Goal: Task Accomplishment & Management: Manage account settings

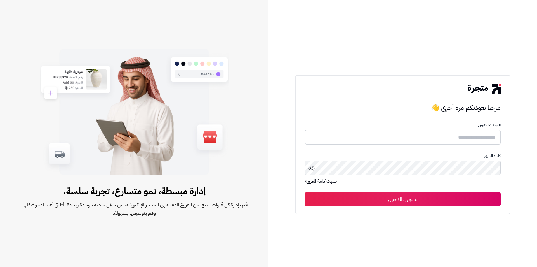
click at [466, 137] on input "text" at bounding box center [403, 137] width 196 height 15
type input "*"
type input "*****"
click at [305, 192] on button "تسجيل الدخول" at bounding box center [403, 199] width 196 height 14
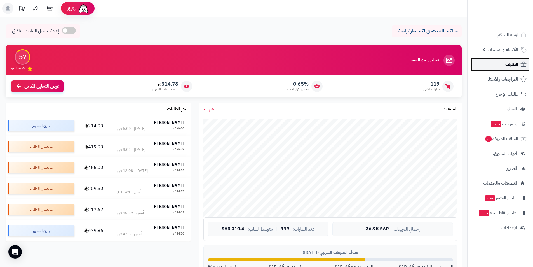
click at [509, 66] on span "الطلبات" at bounding box center [511, 64] width 13 height 8
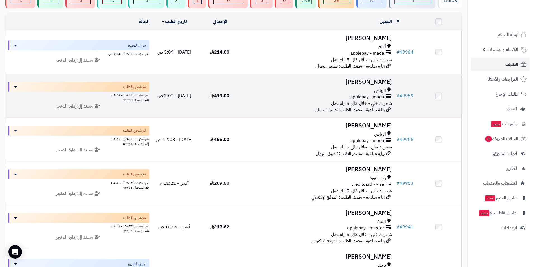
scroll to position [84, 0]
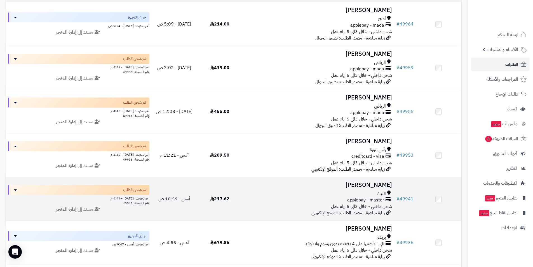
click at [377, 188] on h3 "[PERSON_NAME]" at bounding box center [318, 185] width 147 height 6
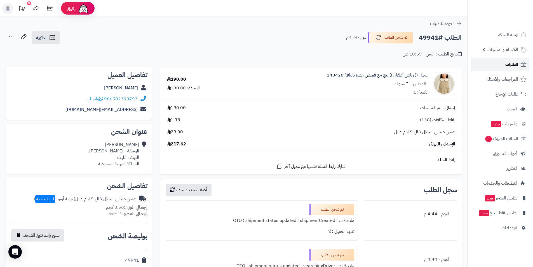
click at [509, 66] on span "الطلبات" at bounding box center [511, 64] width 13 height 8
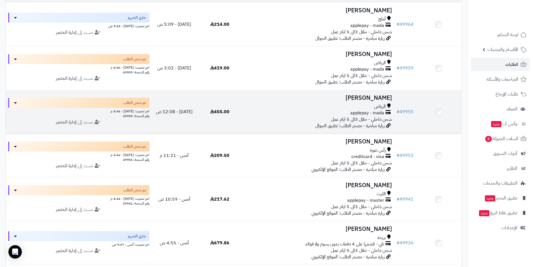
scroll to position [84, 0]
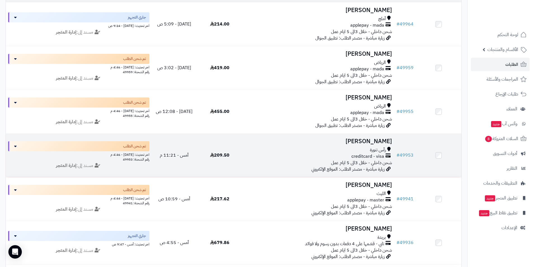
click at [380, 144] on h3 "[PERSON_NAME]" at bounding box center [318, 141] width 147 height 6
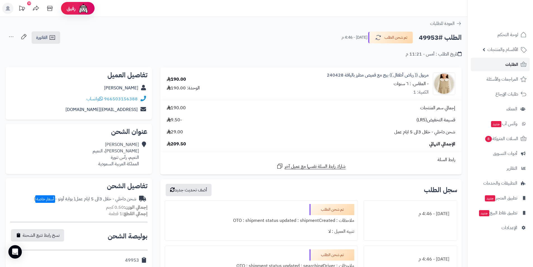
click at [512, 69] on link "الطلبات" at bounding box center [500, 64] width 59 height 13
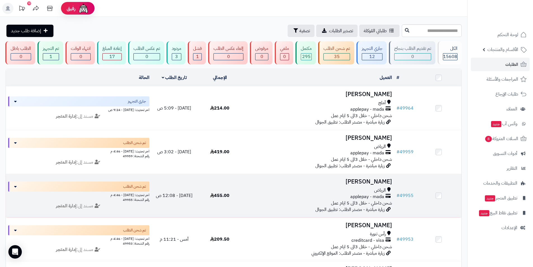
click at [377, 182] on h3 "[PERSON_NAME]" at bounding box center [318, 181] width 147 height 6
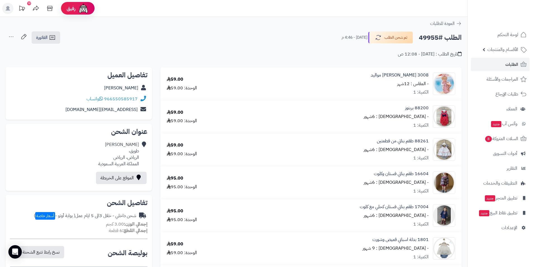
scroll to position [28, 0]
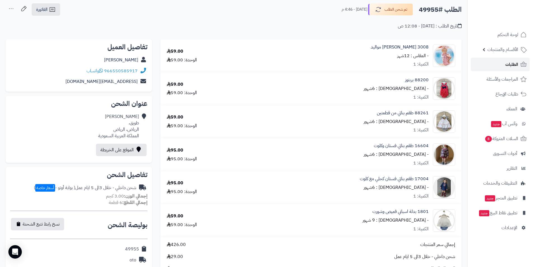
click at [516, 67] on span "الطلبات" at bounding box center [511, 64] width 13 height 8
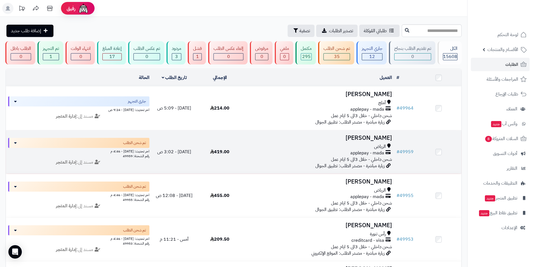
click at [368, 137] on h3 "[PERSON_NAME]" at bounding box center [318, 138] width 147 height 6
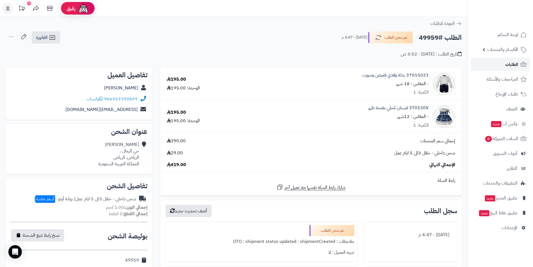
click at [502, 67] on link "الطلبات" at bounding box center [500, 64] width 59 height 13
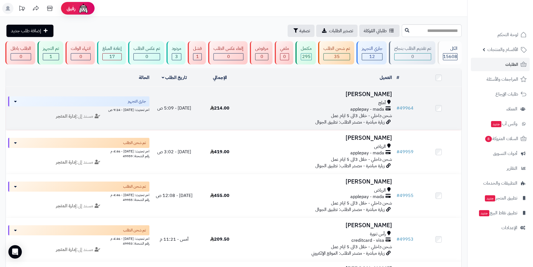
click at [372, 98] on td "وفاء ال[PERSON_NAME] applepay - mada شحن داخلي - خلال 3الى 5 ايام عمل زيارة مبا…" at bounding box center [319, 107] width 152 height 43
click at [373, 95] on h3 "[PERSON_NAME]" at bounding box center [318, 94] width 147 height 6
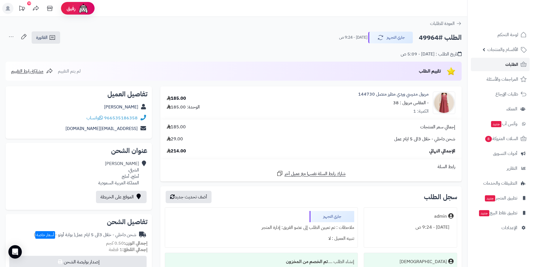
click at [501, 64] on link "الطلبات" at bounding box center [500, 64] width 59 height 13
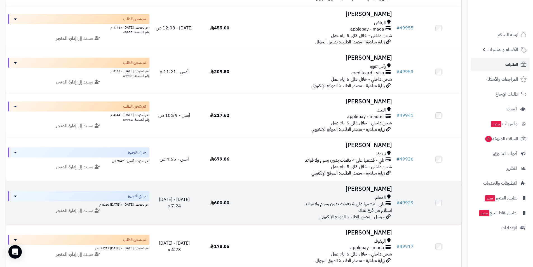
scroll to position [168, 0]
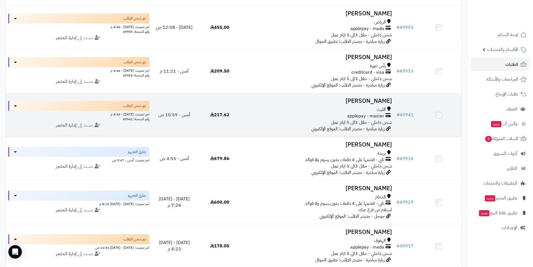
click at [380, 102] on h3 "[PERSON_NAME]" at bounding box center [318, 101] width 147 height 6
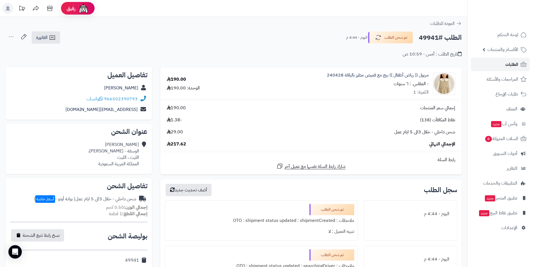
click at [516, 62] on span "الطلبات" at bounding box center [511, 64] width 13 height 8
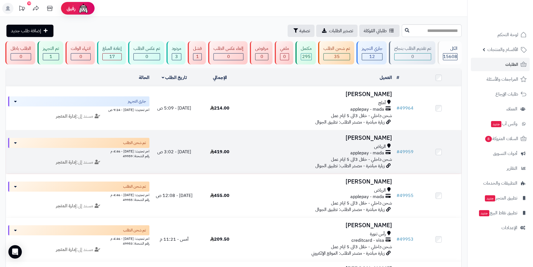
click at [381, 143] on span "الرياض" at bounding box center [380, 146] width 12 height 6
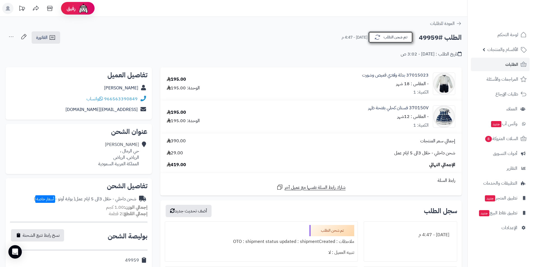
click at [396, 36] on button "تم شحن الطلب" at bounding box center [390, 37] width 45 height 12
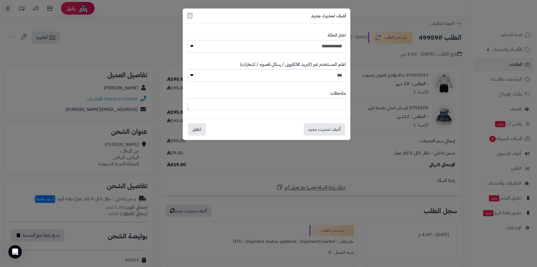
click at [321, 42] on select "**********" at bounding box center [266, 46] width 159 height 13
select select "*"
click at [187, 40] on select "**********" at bounding box center [266, 46] width 159 height 13
click at [318, 130] on button "أضف تحديث جديد" at bounding box center [324, 129] width 41 height 12
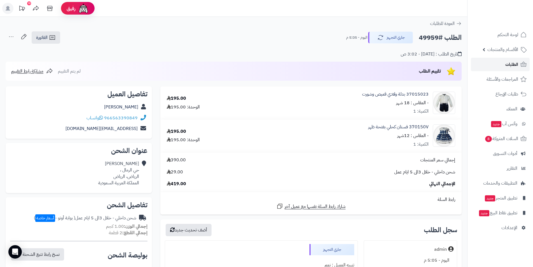
click at [507, 64] on span "الطلبات" at bounding box center [511, 64] width 13 height 8
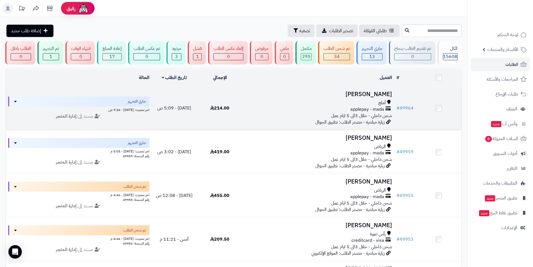
click at [370, 93] on h3 "[PERSON_NAME]" at bounding box center [318, 94] width 147 height 6
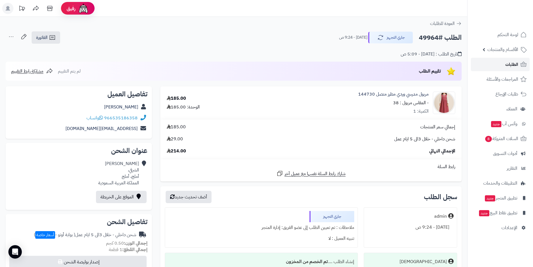
click at [513, 67] on span "الطلبات" at bounding box center [511, 64] width 13 height 8
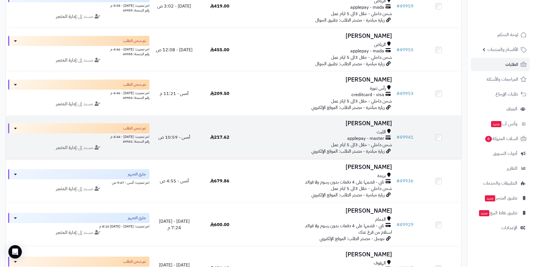
scroll to position [196, 0]
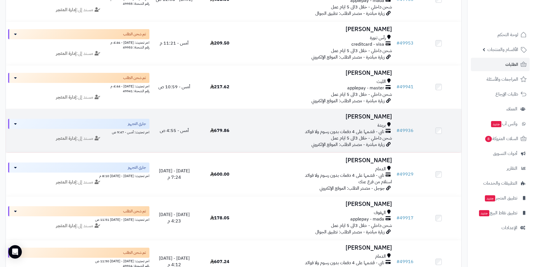
click at [360, 116] on h3 "[PERSON_NAME]" at bounding box center [318, 116] width 147 height 6
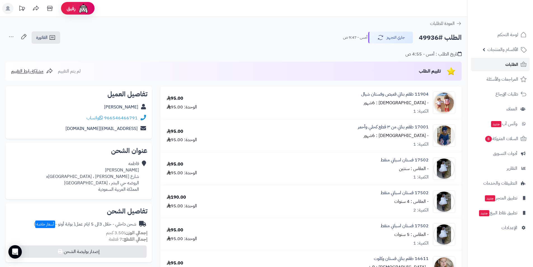
click at [515, 63] on span "الطلبات" at bounding box center [511, 64] width 13 height 8
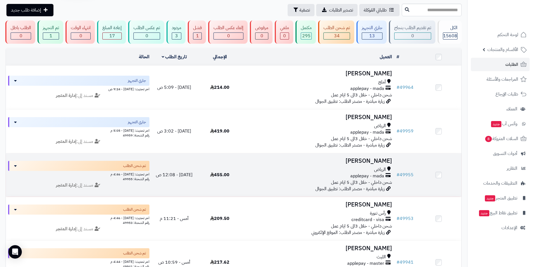
scroll to position [84, 0]
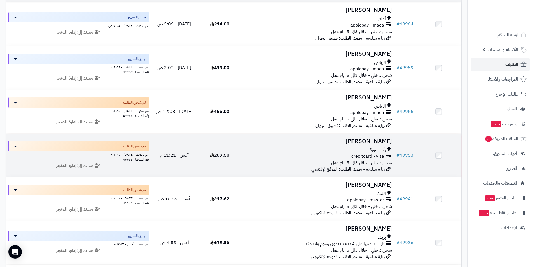
click at [377, 140] on h3 "مها الحارثي" at bounding box center [318, 141] width 147 height 6
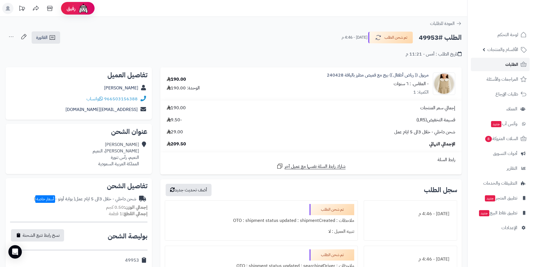
click at [515, 65] on span "الطلبات" at bounding box center [511, 64] width 13 height 8
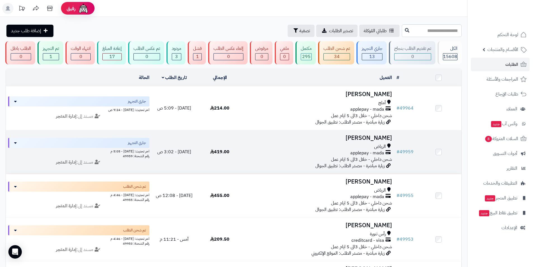
click at [381, 137] on h3 "[PERSON_NAME]" at bounding box center [318, 138] width 147 height 6
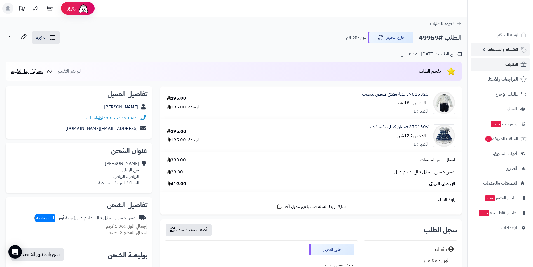
click at [498, 53] on span "الأقسام والمنتجات" at bounding box center [502, 50] width 31 height 8
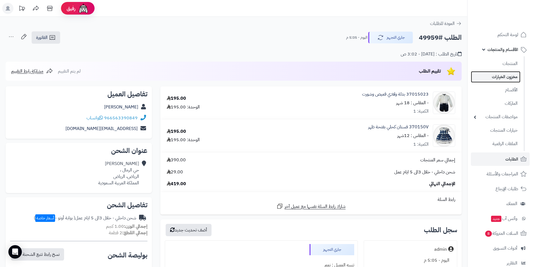
click at [499, 76] on link "مخزون الخيارات" at bounding box center [496, 76] width 50 height 11
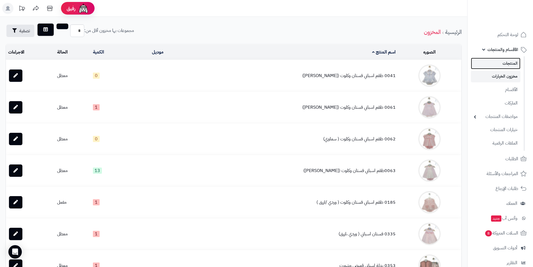
click at [512, 65] on link "المنتجات" at bounding box center [496, 63] width 50 height 11
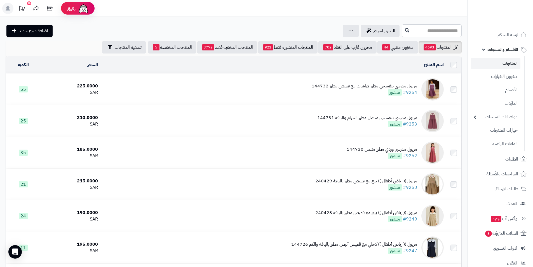
click at [427, 34] on input "text" at bounding box center [432, 30] width 60 height 13
type input "******"
click at [405, 30] on icon at bounding box center [407, 30] width 4 height 4
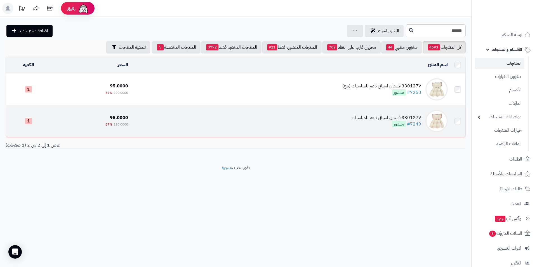
click at [365, 116] on div "330127V فستان اسباني ناعم للمناسبات" at bounding box center [387, 117] width 70 height 6
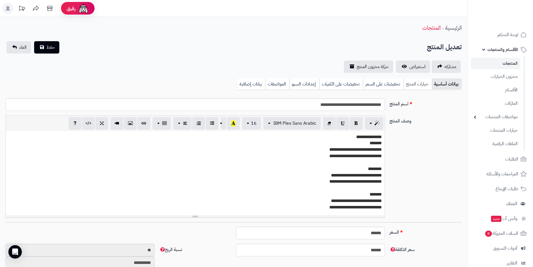
scroll to position [81, 0]
click at [412, 84] on link "خيارات المنتج" at bounding box center [417, 83] width 28 height 11
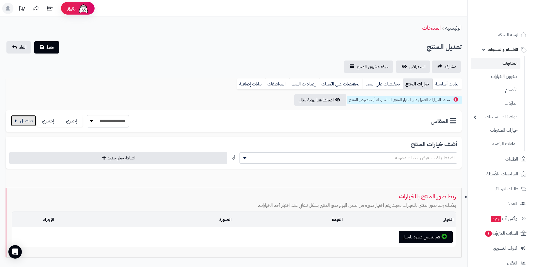
click at [29, 120] on button "button" at bounding box center [23, 120] width 25 height 11
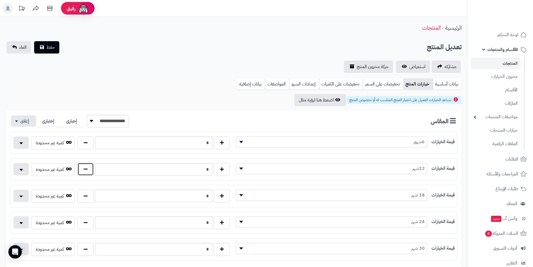
click at [90, 171] on button "button" at bounding box center [86, 169] width 16 height 13
type input "*"
click at [44, 47] on button "حفظ" at bounding box center [46, 47] width 25 height 12
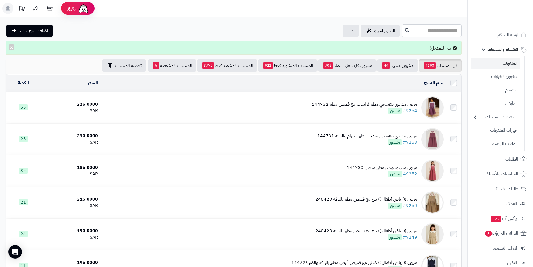
click at [515, 65] on link "المنتجات" at bounding box center [496, 63] width 50 height 11
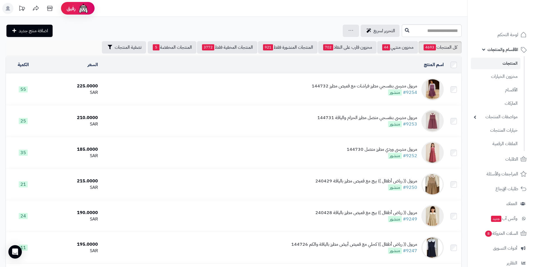
click at [506, 50] on span "الأقسام والمنتجات" at bounding box center [502, 50] width 31 height 8
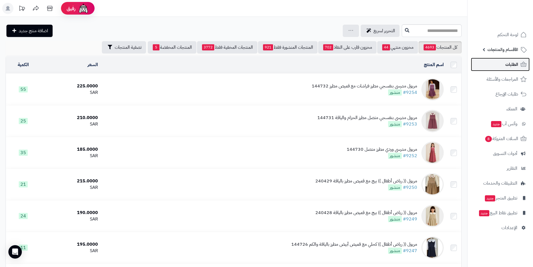
click at [510, 67] on span "الطلبات" at bounding box center [511, 64] width 13 height 8
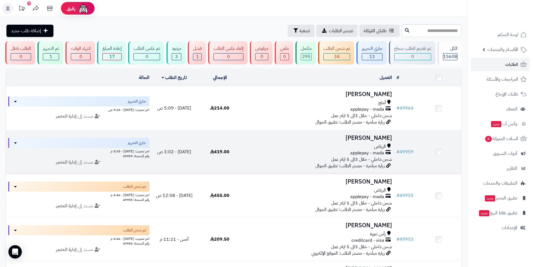
click at [358, 146] on td "رهام العتيبي الرياض applepay - mada شحن داخلي - خلال 3الى 5 ايام عمل زيارة مباش…" at bounding box center [319, 151] width 152 height 43
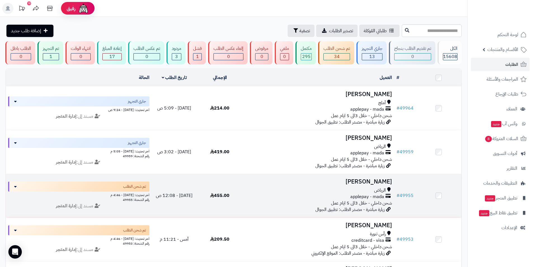
click at [371, 185] on h3 "هيلا صالح" at bounding box center [318, 181] width 147 height 6
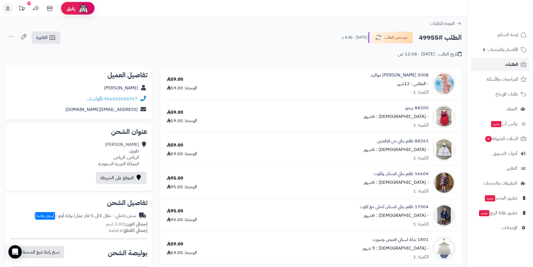
click at [515, 65] on span "الطلبات" at bounding box center [511, 64] width 13 height 8
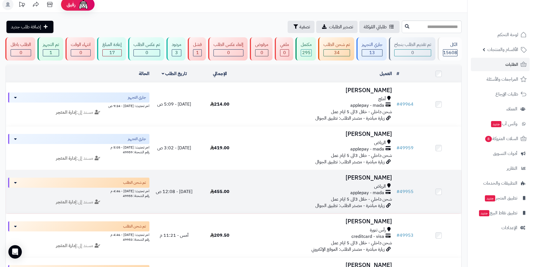
scroll to position [56, 0]
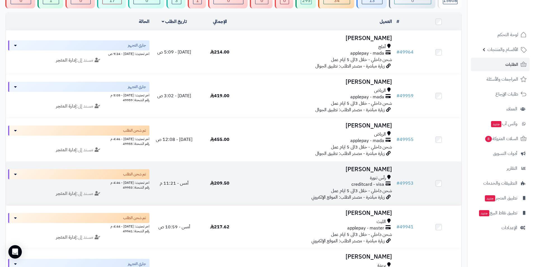
click at [370, 172] on h3 "[PERSON_NAME]" at bounding box center [318, 169] width 147 height 6
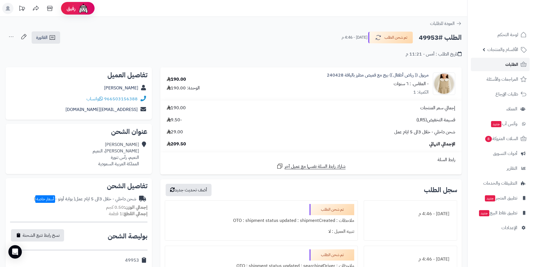
click at [510, 67] on span "الطلبات" at bounding box center [511, 64] width 13 height 8
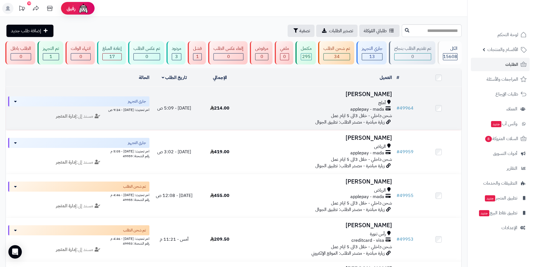
click at [379, 97] on h3 "[PERSON_NAME]" at bounding box center [318, 94] width 147 height 6
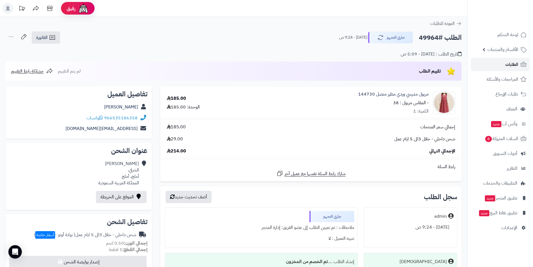
click at [509, 65] on span "الطلبات" at bounding box center [511, 64] width 13 height 8
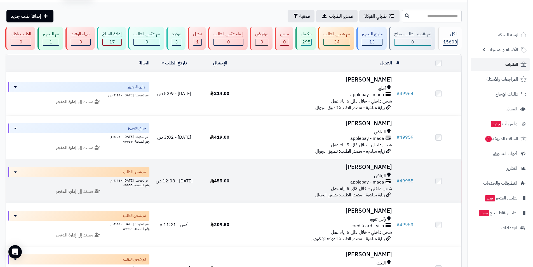
scroll to position [28, 0]
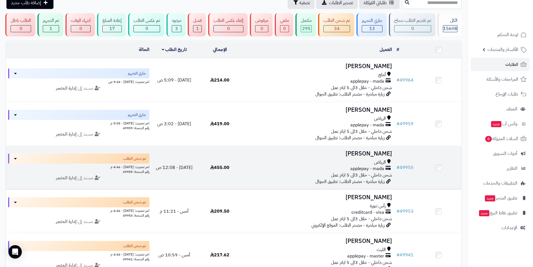
click at [395, 202] on td "# 49953" at bounding box center [405, 210] width 22 height 43
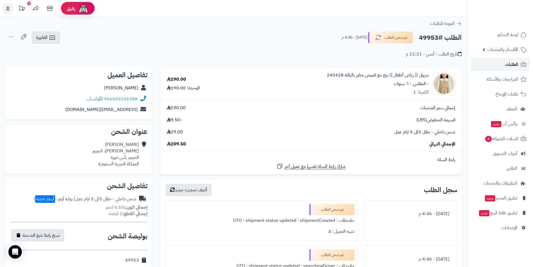
click at [514, 65] on span "الطلبات" at bounding box center [511, 64] width 13 height 8
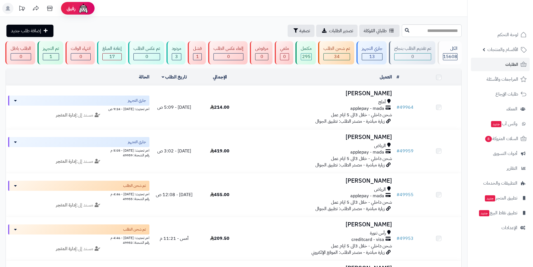
scroll to position [56, 0]
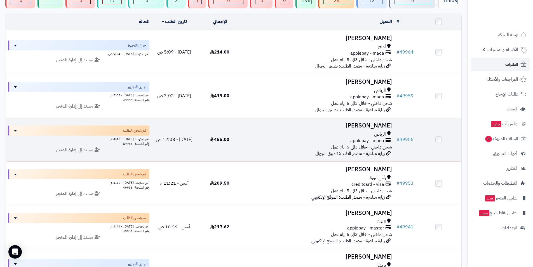
click at [369, 132] on div "الرياض" at bounding box center [318, 134] width 147 height 6
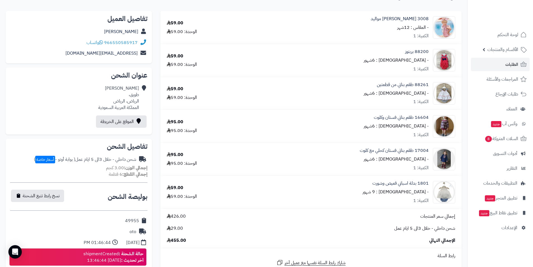
scroll to position [56, 0]
click at [492, 64] on link "الطلبات" at bounding box center [500, 64] width 59 height 13
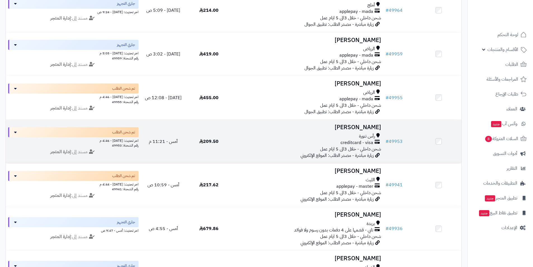
scroll to position [140, 0]
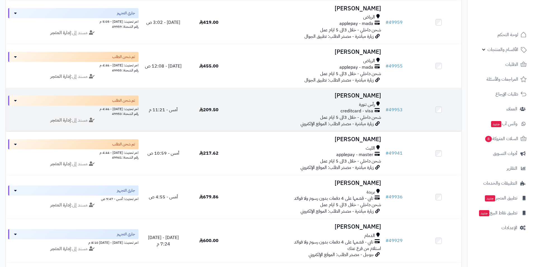
click at [368, 99] on h3 "مها الحارثي" at bounding box center [307, 95] width 147 height 6
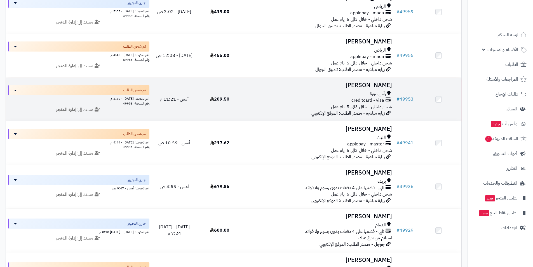
scroll to position [128, 0]
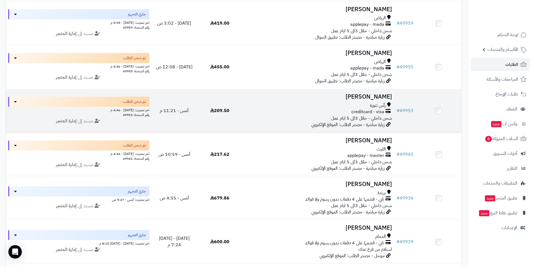
click at [365, 101] on td "مها الحارثي رأس تنورة creditcard - visa شحن داخلي - خلال 3الى 5 ايام عمل زيارة …" at bounding box center [319, 110] width 152 height 43
click at [377, 97] on h3 "مها الحارثي" at bounding box center [318, 96] width 147 height 6
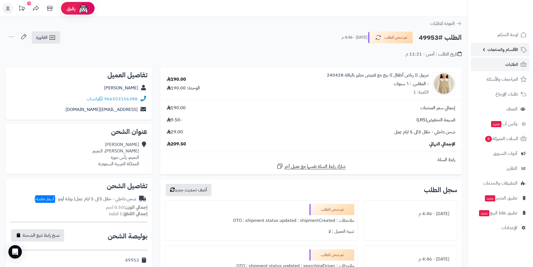
click at [508, 50] on span "الأقسام والمنتجات" at bounding box center [502, 50] width 31 height 8
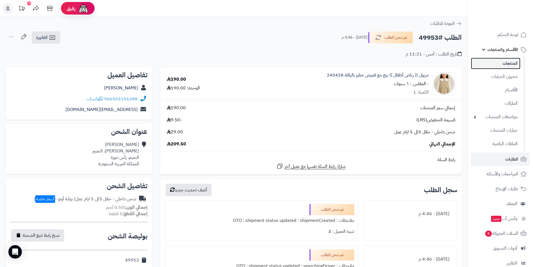
click at [513, 67] on link "المنتجات" at bounding box center [496, 63] width 50 height 11
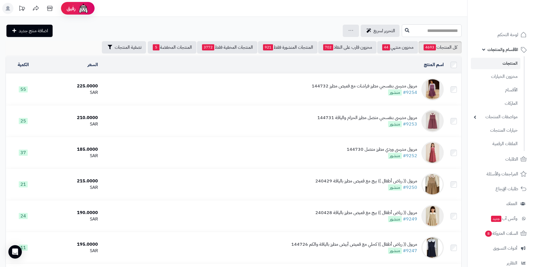
click at [440, 31] on input "text" at bounding box center [432, 30] width 60 height 13
type input "******"
click at [405, 30] on icon at bounding box center [407, 30] width 4 height 4
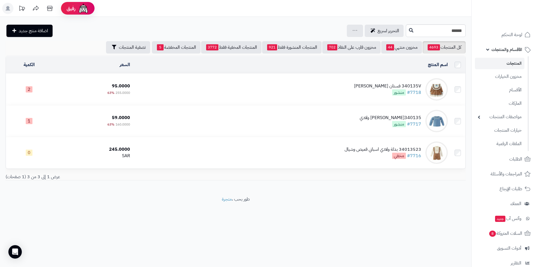
click at [383, 87] on div "340135V فستان اسباني ريفي" at bounding box center [387, 86] width 67 height 6
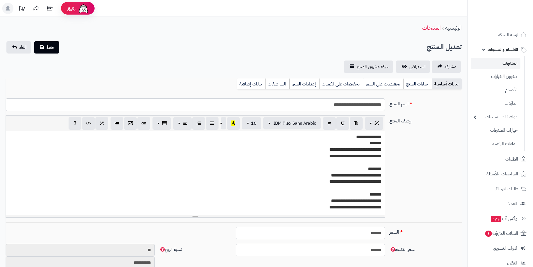
scroll to position [81, 0]
click at [412, 88] on link "خيارات المنتج" at bounding box center [417, 83] width 28 height 11
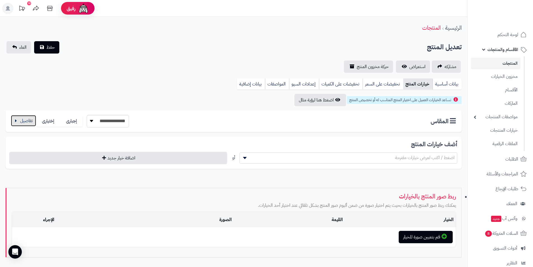
click at [34, 119] on button "button" at bounding box center [23, 120] width 25 height 11
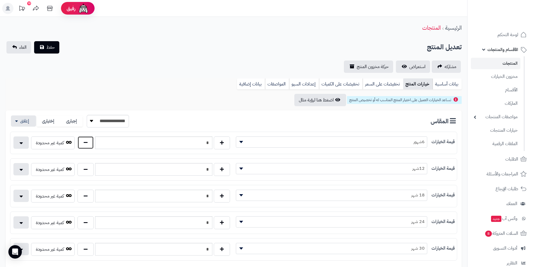
click at [90, 141] on button "button" at bounding box center [86, 142] width 16 height 13
type input "*"
click at [49, 43] on button "حفظ" at bounding box center [46, 47] width 25 height 12
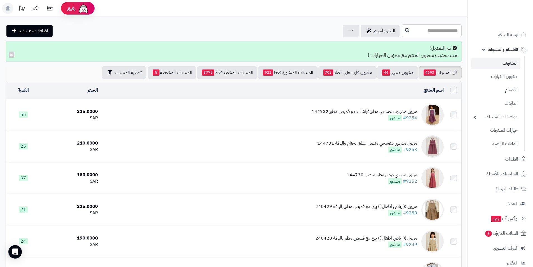
click at [421, 29] on input "text" at bounding box center [432, 30] width 60 height 13
type input "*****"
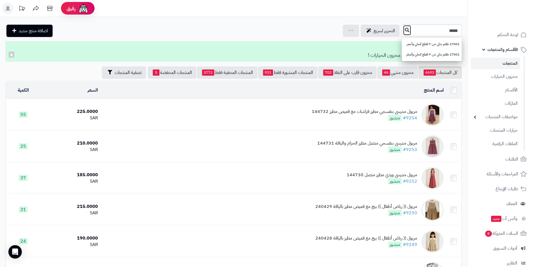
click at [405, 29] on icon at bounding box center [407, 30] width 4 height 4
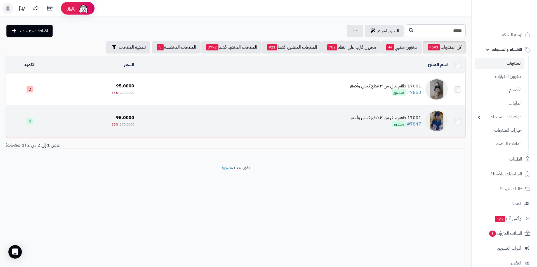
click at [388, 115] on div "17001 طقم بناتي من ٣ قطع كحلي وأحمر" at bounding box center [386, 117] width 71 height 6
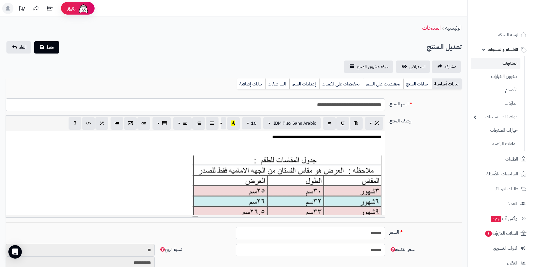
scroll to position [81, 0]
click at [418, 81] on link "خيارات المنتج" at bounding box center [417, 83] width 28 height 11
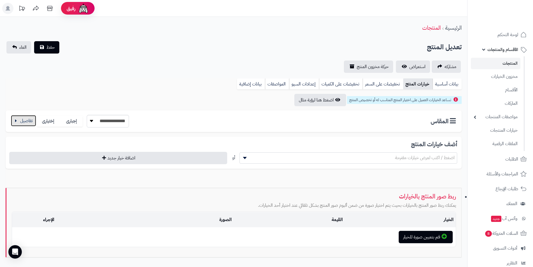
click at [13, 125] on button "button" at bounding box center [23, 120] width 25 height 11
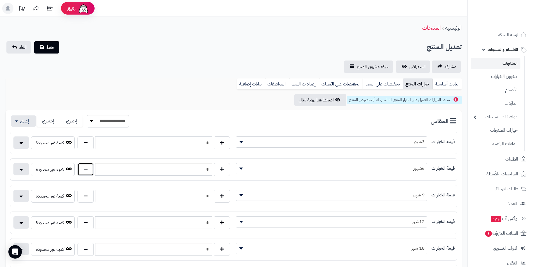
click at [89, 170] on button "button" at bounding box center [86, 169] width 16 height 13
type input "*"
click at [43, 49] on button "حفظ" at bounding box center [46, 47] width 25 height 12
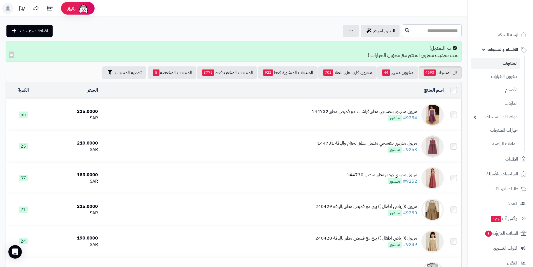
click at [405, 29] on input "text" at bounding box center [432, 30] width 60 height 13
type input "*****"
click at [414, 48] on link "17204طقم بناتي للصغيرات فستان وكلوت (يسار)" at bounding box center [432, 44] width 60 height 10
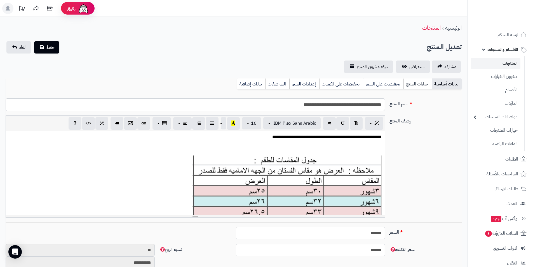
scroll to position [81, 0]
click at [412, 86] on link "خيارات المنتج" at bounding box center [417, 83] width 28 height 11
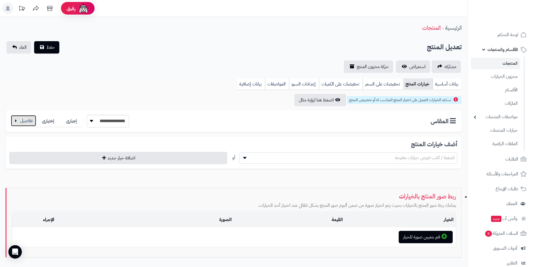
click at [27, 124] on button "button" at bounding box center [23, 120] width 25 height 11
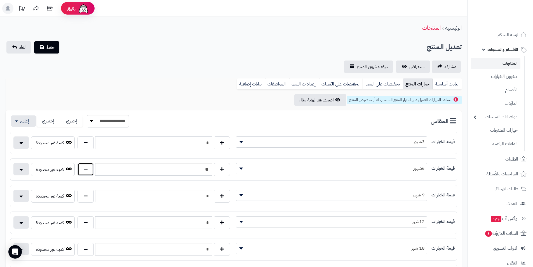
click at [91, 170] on button "button" at bounding box center [86, 169] width 16 height 13
type input "*"
click at [440, 83] on link "بيانات أساسية" at bounding box center [447, 83] width 29 height 11
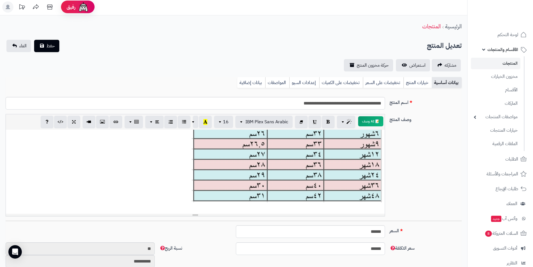
scroll to position [0, 0]
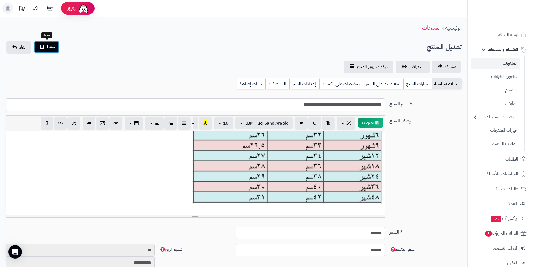
click at [51, 48] on span "حفظ" at bounding box center [50, 47] width 8 height 7
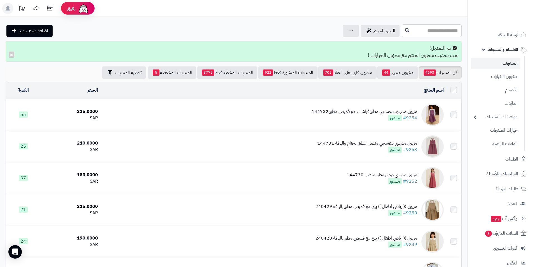
click at [437, 30] on input "text" at bounding box center [432, 30] width 60 height 13
type input "*****"
click at [430, 55] on link "17001 طقم بناتي من ٣ قطع كحلي وأصفر" at bounding box center [432, 54] width 60 height 10
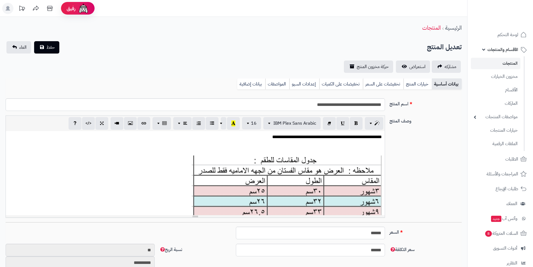
scroll to position [81, 0]
click at [421, 85] on link "خيارات المنتج" at bounding box center [417, 83] width 28 height 11
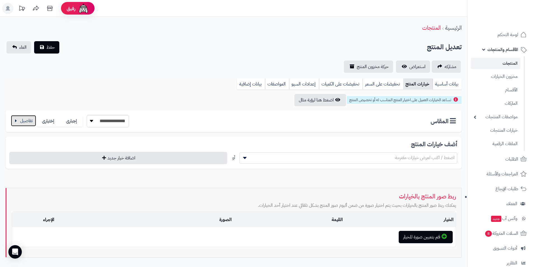
click at [22, 121] on button "button" at bounding box center [23, 120] width 25 height 11
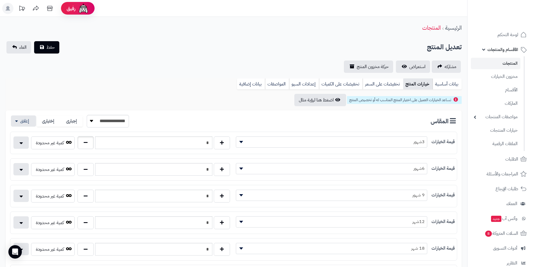
click at [85, 141] on button "button" at bounding box center [86, 142] width 16 height 13
type input "*"
click at [51, 50] on span "حفظ" at bounding box center [50, 47] width 8 height 7
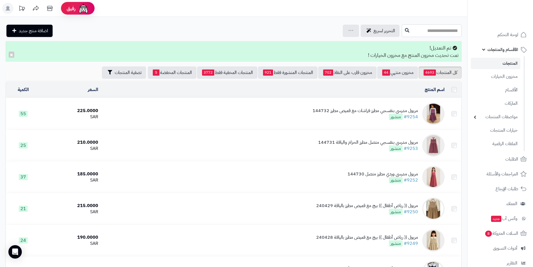
click at [444, 31] on input "text" at bounding box center [432, 30] width 60 height 13
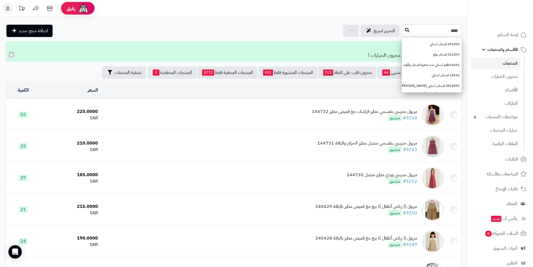
type input "****"
click at [405, 30] on icon at bounding box center [407, 30] width 4 height 4
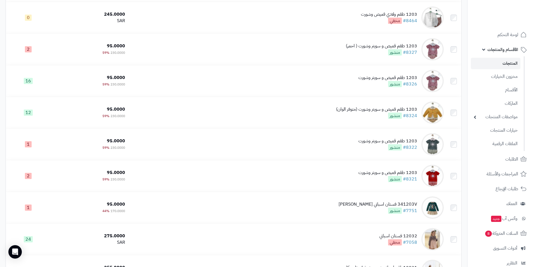
scroll to position [135, 0]
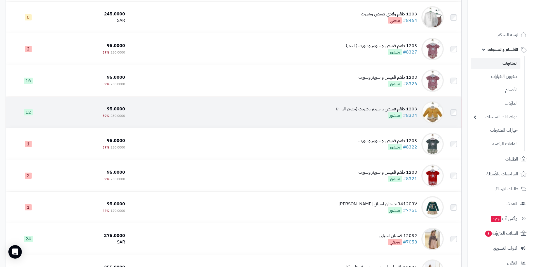
click at [392, 112] on span "منشور" at bounding box center [395, 115] width 14 height 6
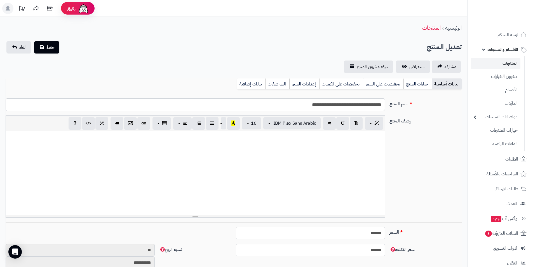
scroll to position [81, 0]
click at [417, 83] on link "خيارات المنتج" at bounding box center [417, 83] width 28 height 11
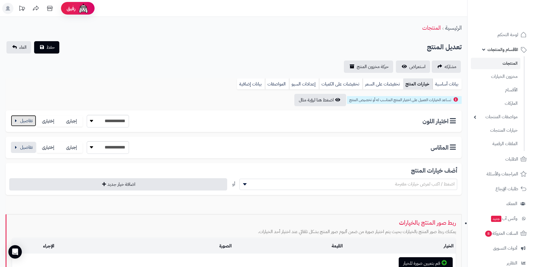
click at [26, 121] on button "button" at bounding box center [23, 120] width 25 height 11
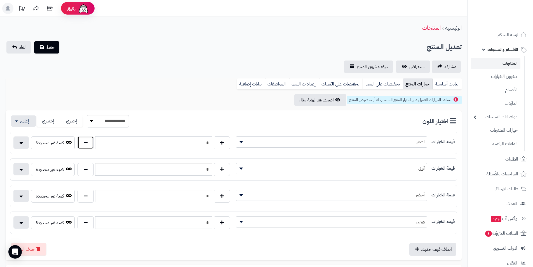
click at [83, 144] on button "button" at bounding box center [86, 142] width 16 height 13
type input "*"
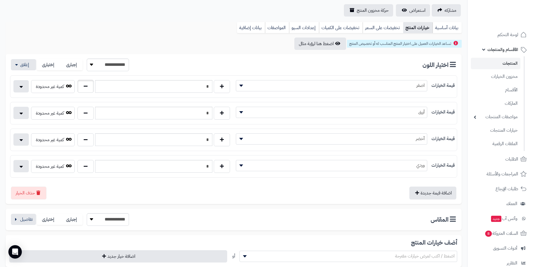
scroll to position [57, 0]
click at [27, 219] on button "button" at bounding box center [23, 218] width 25 height 11
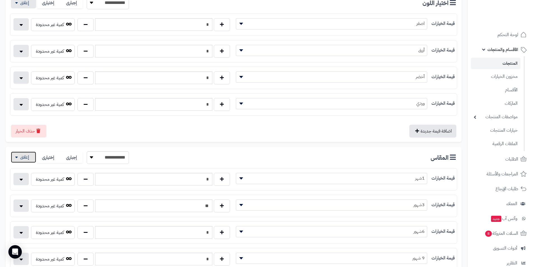
scroll to position [128, 0]
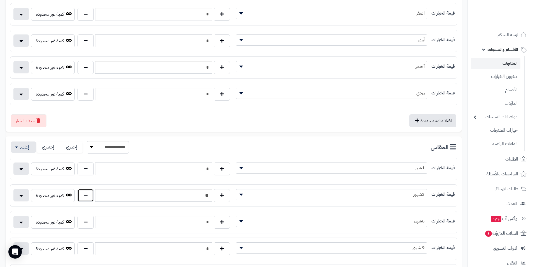
click at [86, 197] on button "button" at bounding box center [86, 195] width 16 height 13
type input "*"
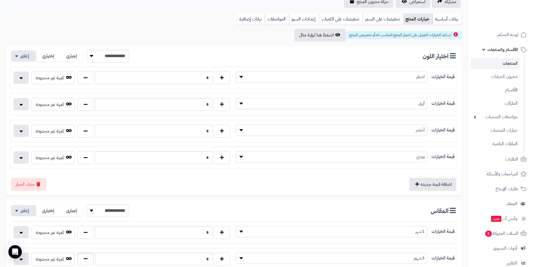
scroll to position [0, 0]
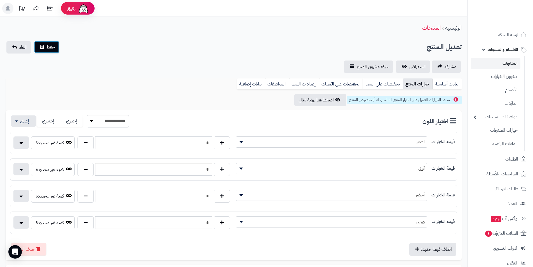
click at [53, 44] on span "حفظ" at bounding box center [50, 47] width 8 height 7
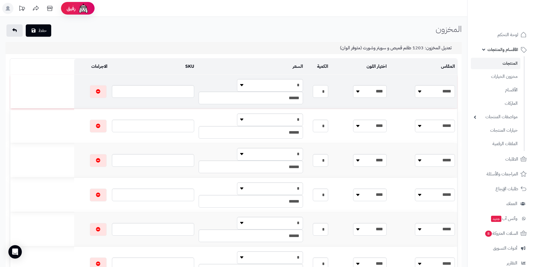
click at [328, 91] on input "*" at bounding box center [320, 91] width 15 height 13
type input "*"
click at [34, 32] on icon "submit" at bounding box center [34, 30] width 4 height 4
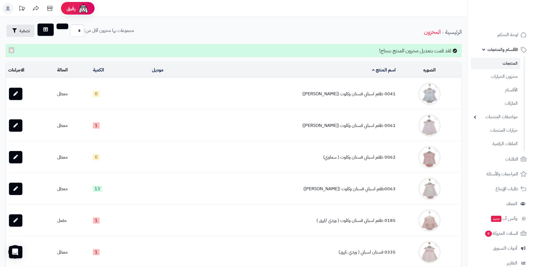
click at [496, 51] on span "الأقسام والمنتجات" at bounding box center [502, 50] width 31 height 8
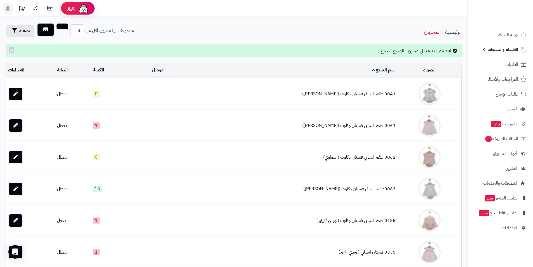
click at [508, 47] on span "الأقسام والمنتجات" at bounding box center [502, 50] width 31 height 8
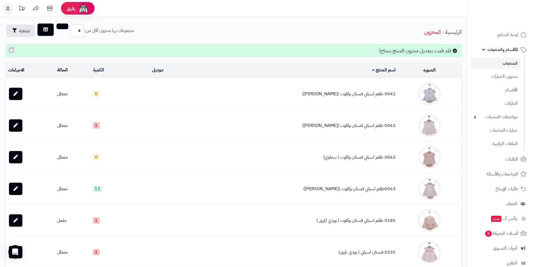
click at [507, 63] on link "المنتجات" at bounding box center [496, 63] width 50 height 11
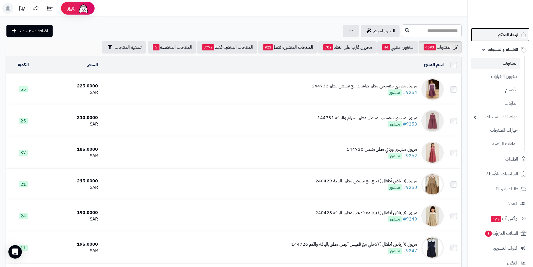
click at [506, 36] on span "لوحة التحكم" at bounding box center [508, 35] width 20 height 8
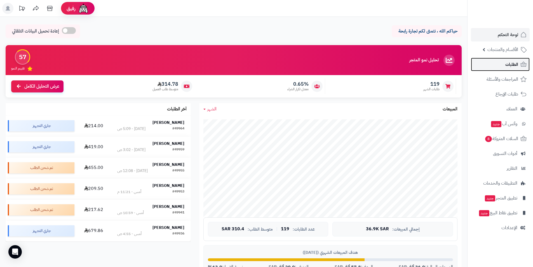
click at [503, 64] on link "الطلبات" at bounding box center [500, 64] width 59 height 13
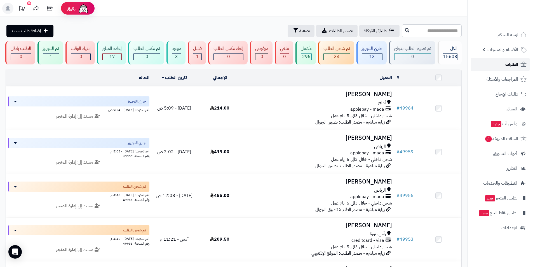
click at [503, 64] on link "الطلبات" at bounding box center [500, 64] width 59 height 13
click at [508, 50] on span "الأقسام والمنتجات" at bounding box center [502, 50] width 31 height 8
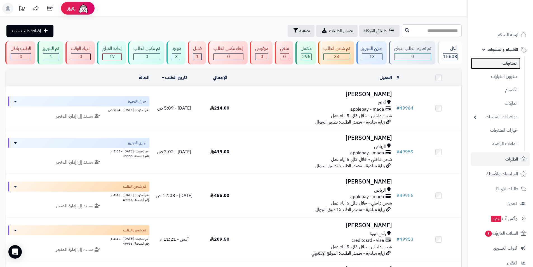
click at [509, 65] on link "المنتجات" at bounding box center [496, 63] width 50 height 11
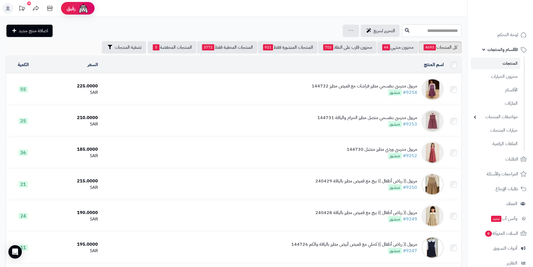
click at [442, 34] on input "text" at bounding box center [432, 30] width 60 height 13
type input "****"
click at [405, 31] on icon at bounding box center [407, 30] width 4 height 4
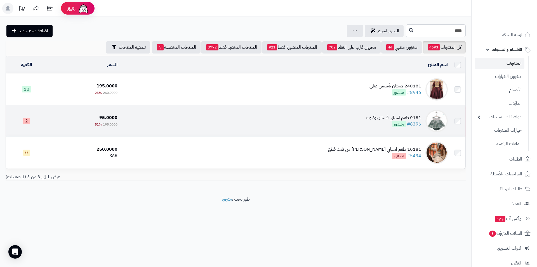
click at [354, 121] on td "0181 طقم اسباني فستان وكلوت #8396 منشور" at bounding box center [285, 120] width 330 height 31
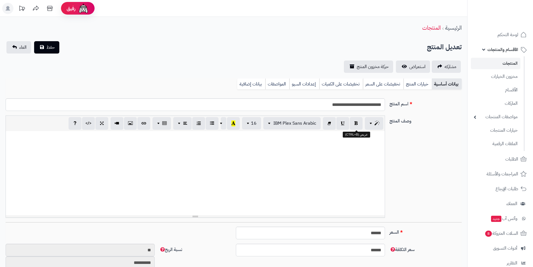
scroll to position [81, 0]
click at [412, 83] on link "خيارات المنتج" at bounding box center [417, 83] width 28 height 11
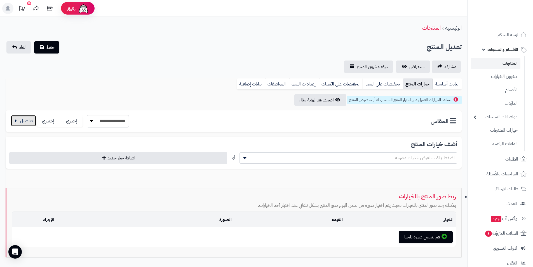
click at [32, 122] on button "button" at bounding box center [23, 120] width 25 height 11
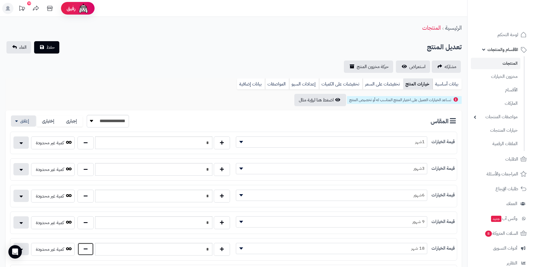
click at [90, 248] on button "button" at bounding box center [86, 248] width 16 height 13
type input "*"
click at [55, 51] on button "حفظ" at bounding box center [46, 47] width 25 height 12
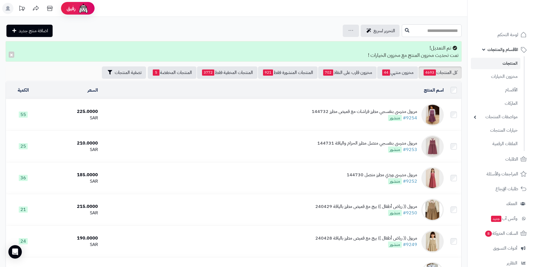
click at [439, 35] on input "text" at bounding box center [432, 30] width 60 height 13
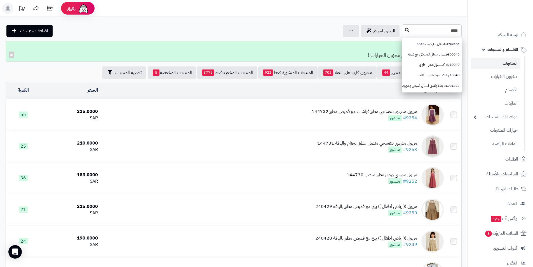
type input "****"
click at [405, 30] on icon at bounding box center [407, 30] width 4 height 4
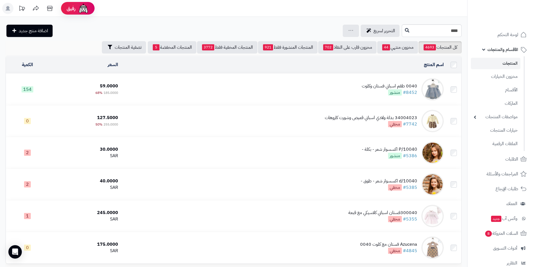
click at [379, 86] on div "0040 طقم اسباني فستان وكلوت" at bounding box center [389, 86] width 55 height 6
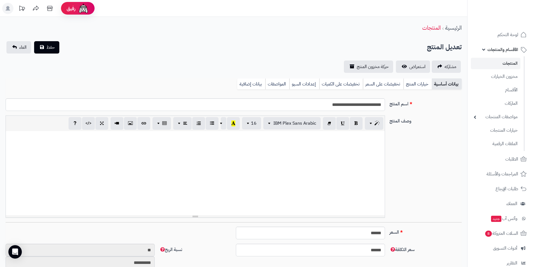
scroll to position [74, 0]
click at [423, 89] on link "خيارات المنتج" at bounding box center [417, 83] width 28 height 11
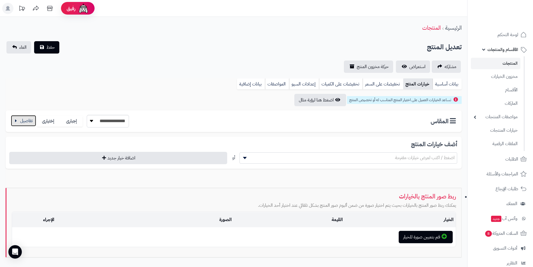
click at [28, 124] on button "button" at bounding box center [23, 120] width 25 height 11
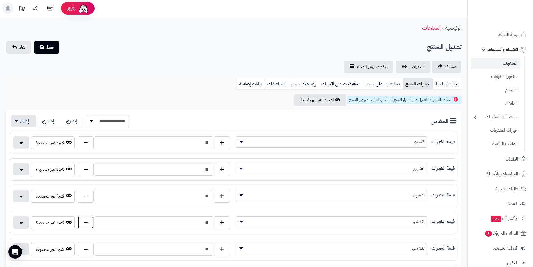
click at [92, 225] on button "button" at bounding box center [86, 222] width 16 height 13
type input "**"
click at [53, 45] on span "حفظ" at bounding box center [50, 47] width 8 height 7
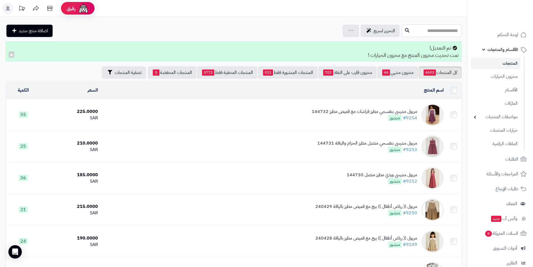
click at [404, 32] on input "text" at bounding box center [432, 30] width 60 height 13
type input "*****"
click at [414, 43] on link "17204طقم بناتي للصغيرات فستان وكلوت (يسار)" at bounding box center [432, 44] width 60 height 10
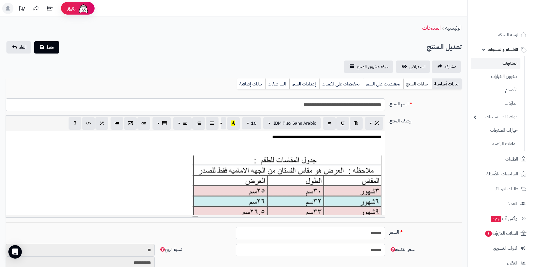
scroll to position [81, 0]
click at [421, 83] on link "خيارات المنتج" at bounding box center [417, 83] width 28 height 11
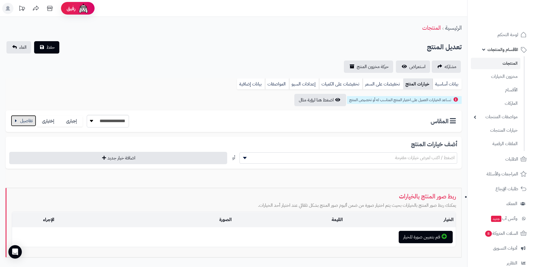
click at [17, 125] on button "button" at bounding box center [23, 120] width 25 height 11
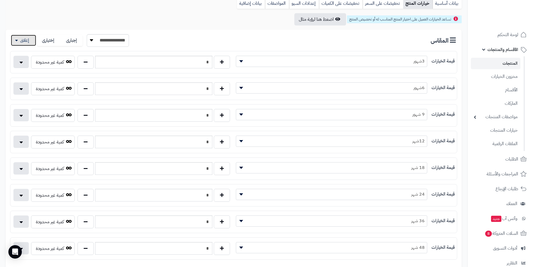
scroll to position [84, 0]
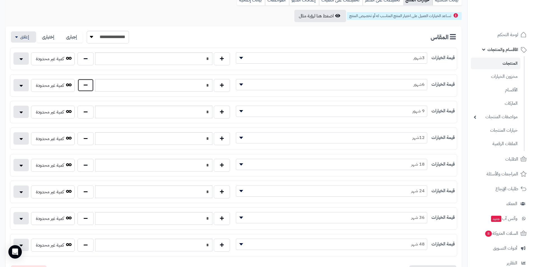
click at [88, 84] on button "button" at bounding box center [86, 85] width 16 height 13
type input "*"
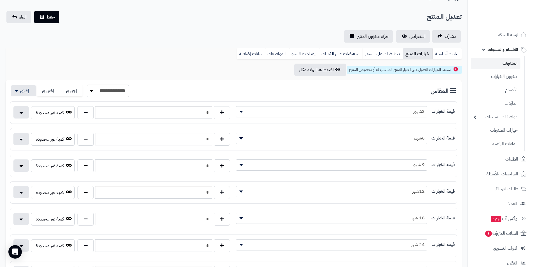
scroll to position [0, 0]
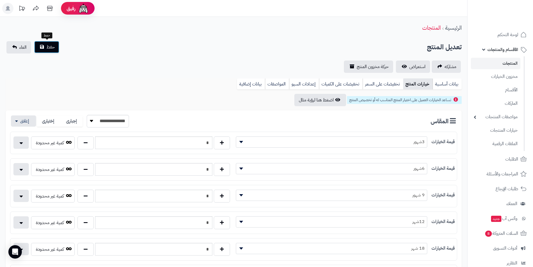
click at [47, 45] on span "حفظ" at bounding box center [50, 47] width 8 height 7
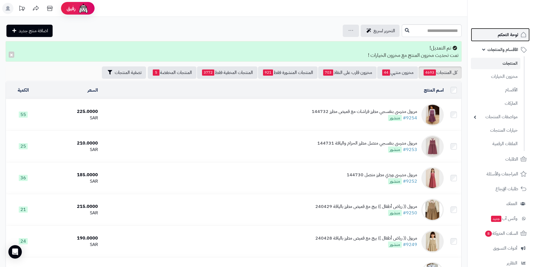
click at [490, 37] on link "لوحة التحكم" at bounding box center [500, 34] width 59 height 13
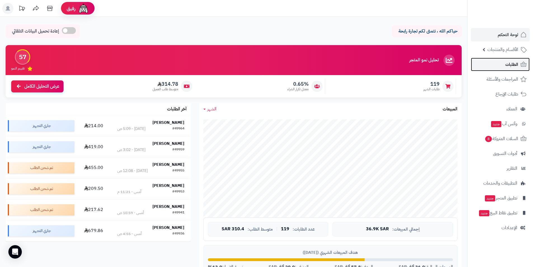
click at [507, 68] on span "الطلبات" at bounding box center [511, 64] width 13 height 8
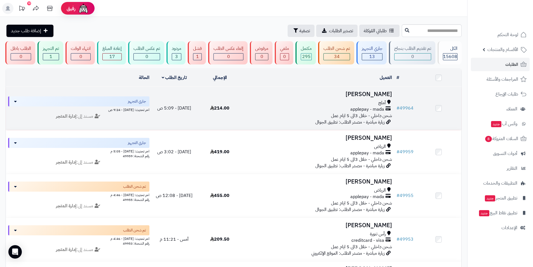
click at [363, 97] on h3 "وفاء الحمدي" at bounding box center [318, 94] width 147 height 6
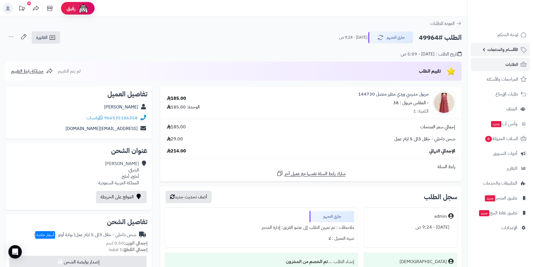
click at [501, 46] on span "الأقسام والمنتجات" at bounding box center [502, 50] width 31 height 8
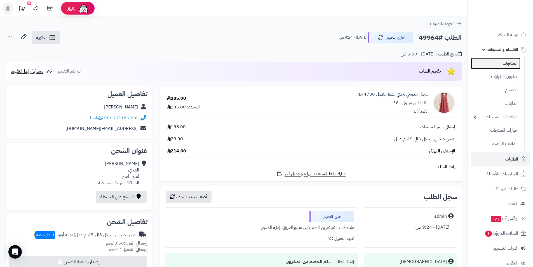
click at [500, 60] on link "المنتجات" at bounding box center [496, 63] width 50 height 11
click at [502, 65] on link "المنتجات" at bounding box center [496, 63] width 50 height 11
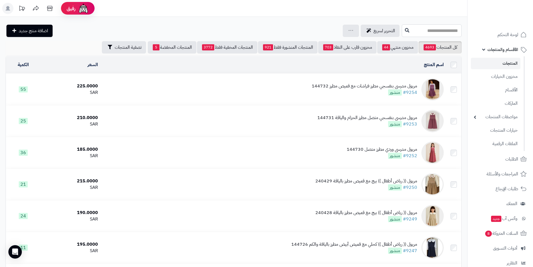
click at [411, 33] on input "text" at bounding box center [432, 30] width 60 height 13
type input "****"
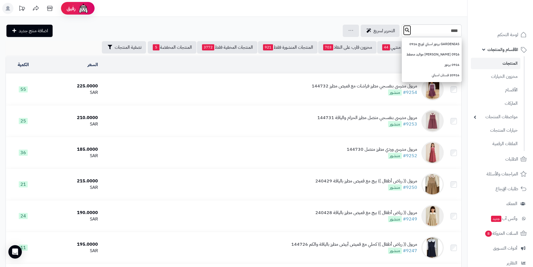
click at [403, 29] on button at bounding box center [407, 30] width 8 height 11
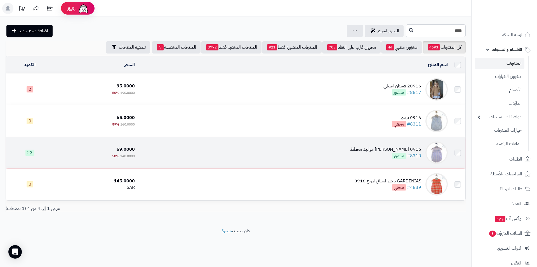
click at [351, 151] on td "0916 [PERSON_NAME] مواليد مخطط #8310 منشور" at bounding box center [293, 152] width 313 height 31
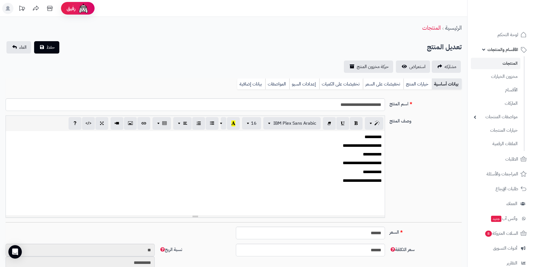
scroll to position [60, 0]
click at [416, 87] on link "خيارات المنتج" at bounding box center [417, 83] width 28 height 11
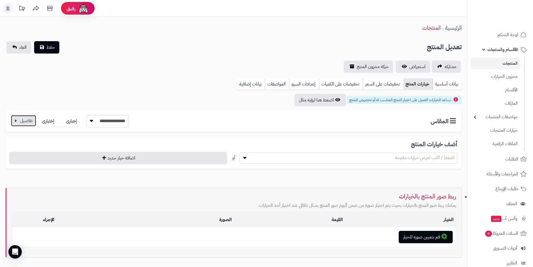
click at [33, 126] on button "button" at bounding box center [23, 120] width 25 height 11
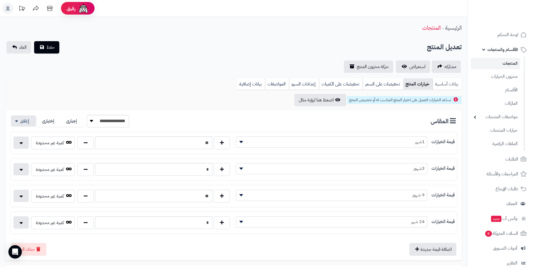
click at [445, 83] on link "بيانات أساسية" at bounding box center [447, 83] width 29 height 11
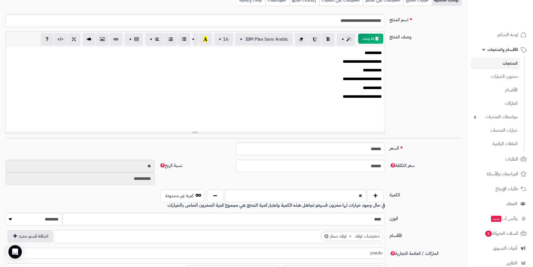
scroll to position [0, 0]
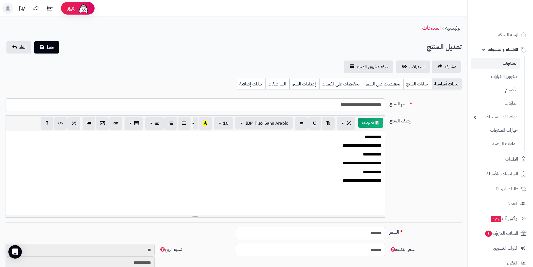
click at [414, 85] on link "خيارات المنتج" at bounding box center [417, 83] width 28 height 11
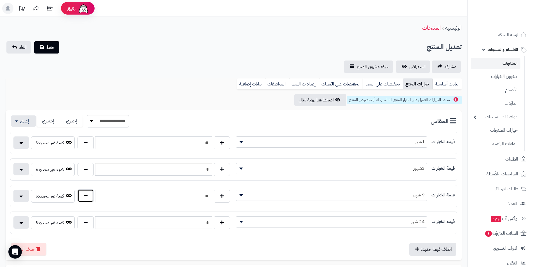
click at [91, 200] on button "button" at bounding box center [86, 195] width 16 height 13
type input "**"
click at [49, 50] on span "حفظ" at bounding box center [50, 47] width 8 height 7
